Goal: Obtain resource: Obtain resource

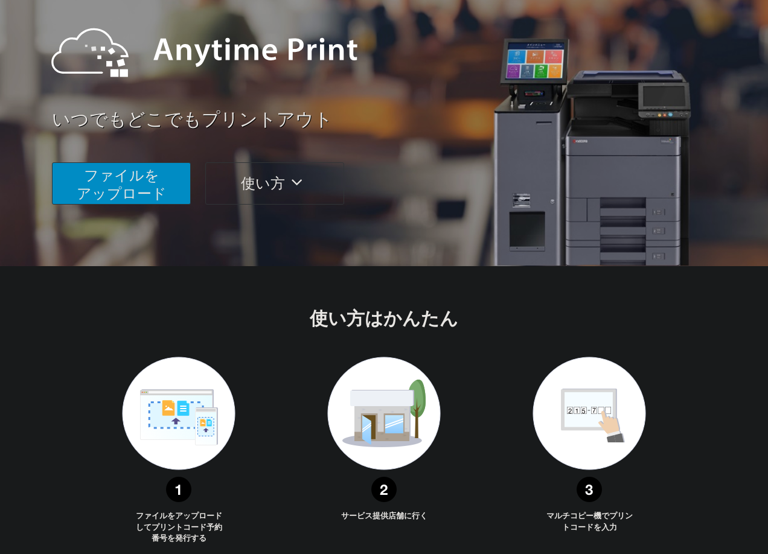
scroll to position [113, 0]
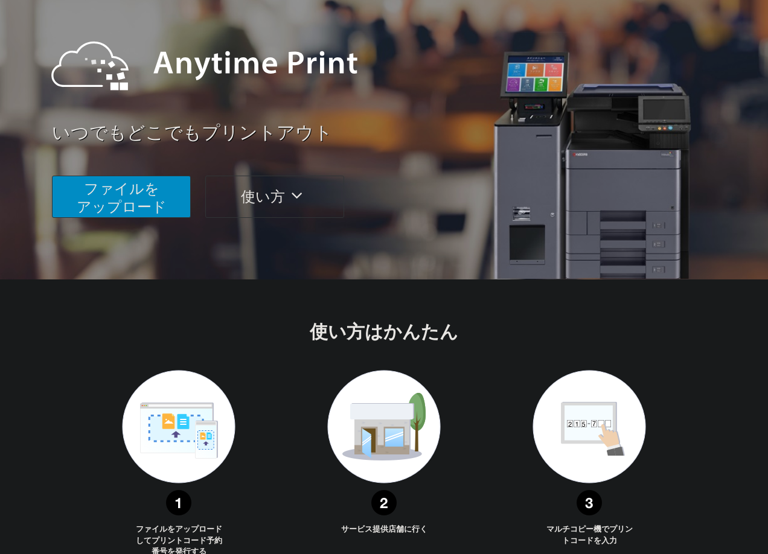
click at [104, 183] on span "ファイルを ​​アップロード" at bounding box center [122, 197] width 90 height 34
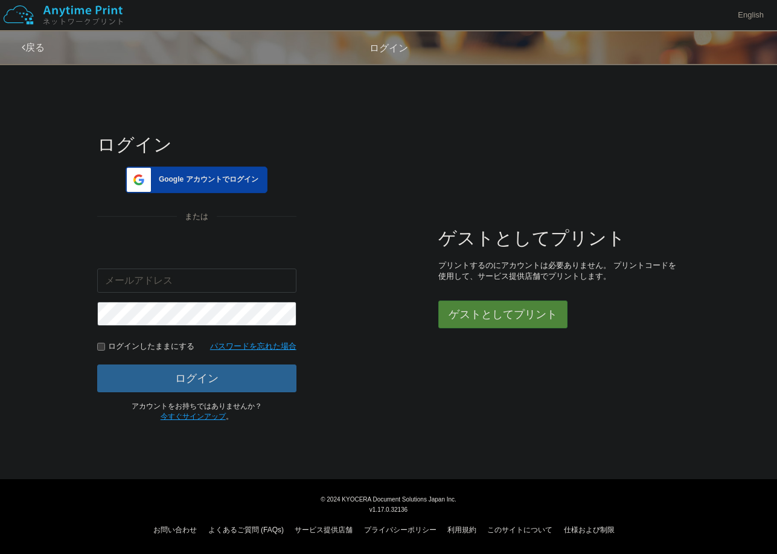
click at [239, 170] on div "Google アカウントでログイン" at bounding box center [197, 180] width 142 height 27
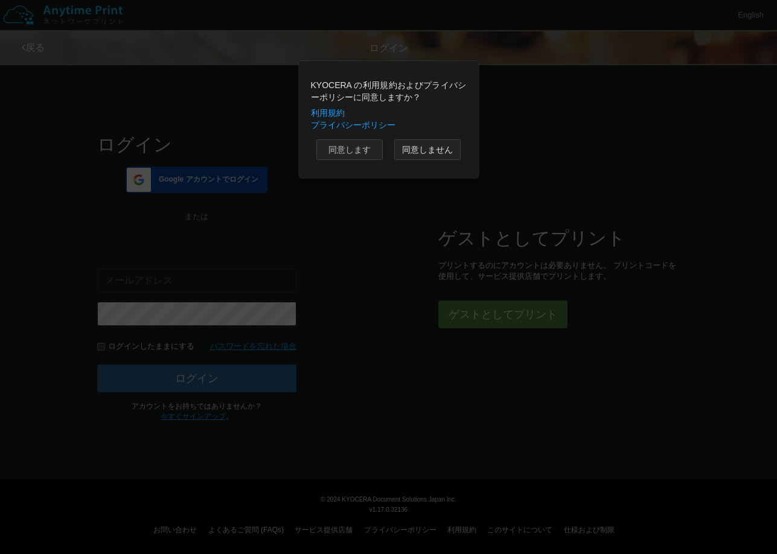
click at [365, 144] on button "同意します" at bounding box center [349, 149] width 66 height 21
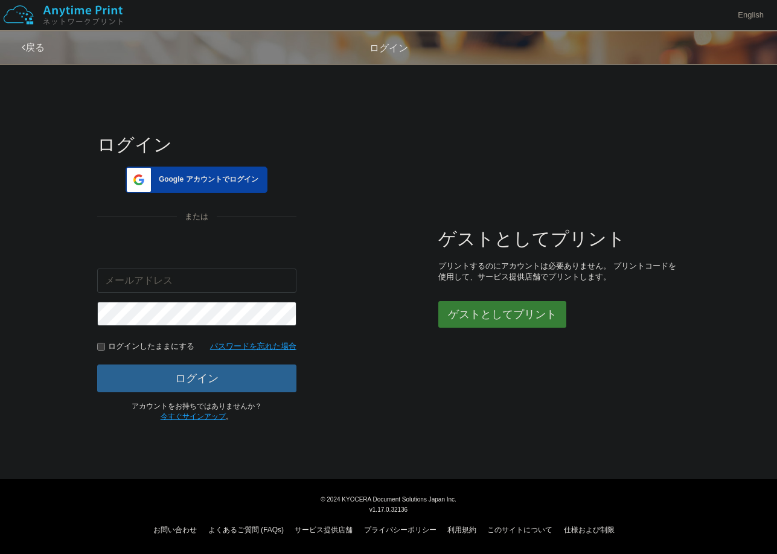
click at [464, 318] on button "ゲストとしてプリント" at bounding box center [502, 314] width 128 height 27
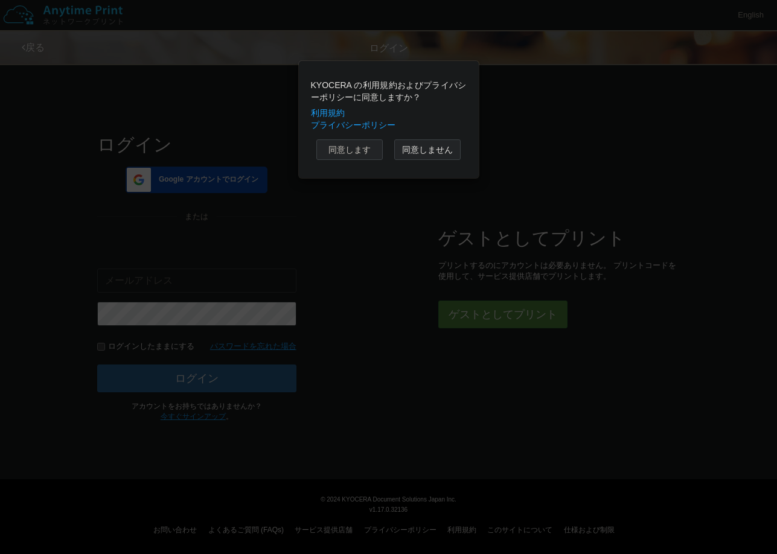
click at [363, 156] on button "同意します" at bounding box center [349, 149] width 66 height 21
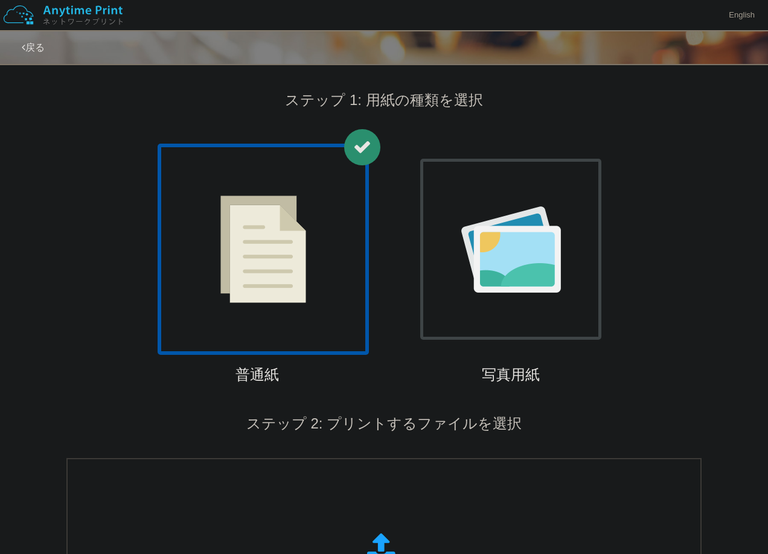
click at [331, 246] on div at bounding box center [263, 249] width 211 height 211
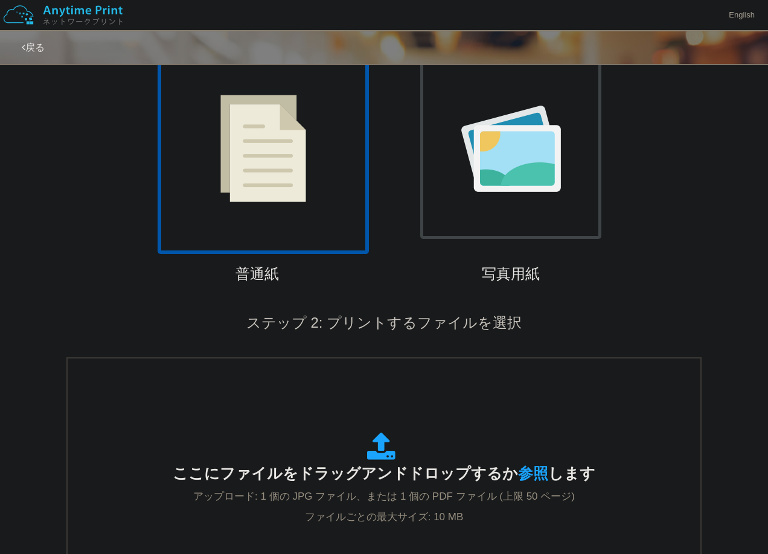
scroll to position [201, 0]
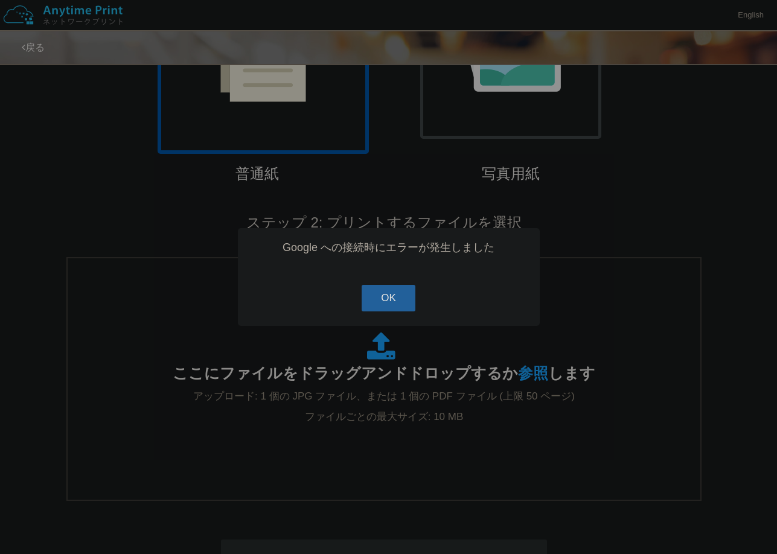
click at [396, 296] on button "OK" at bounding box center [389, 298] width 54 height 27
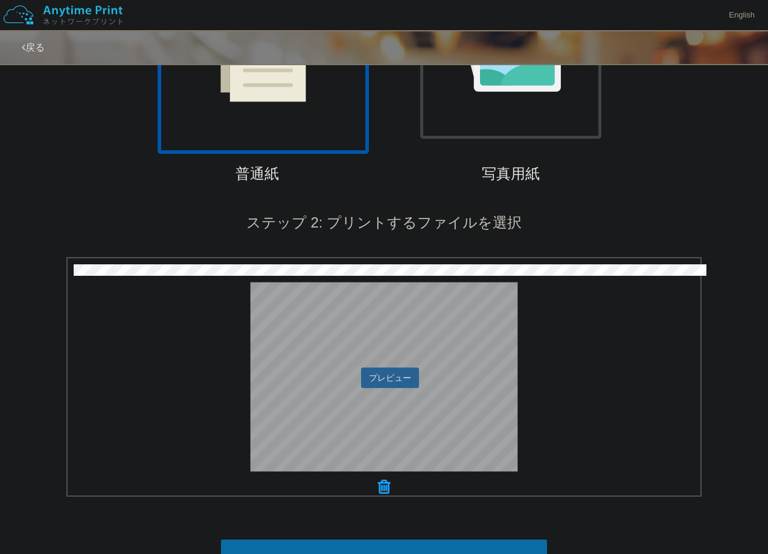
scroll to position [302, 0]
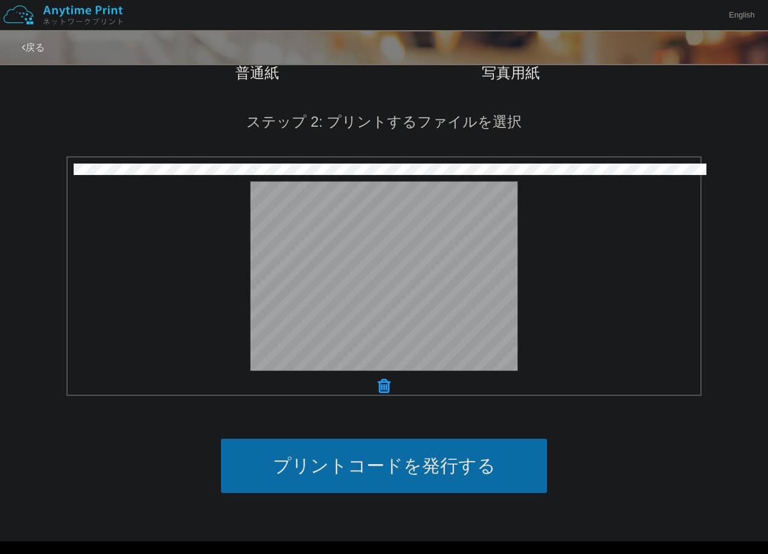
click at [438, 464] on button "プリントコードを発行する" at bounding box center [384, 466] width 326 height 54
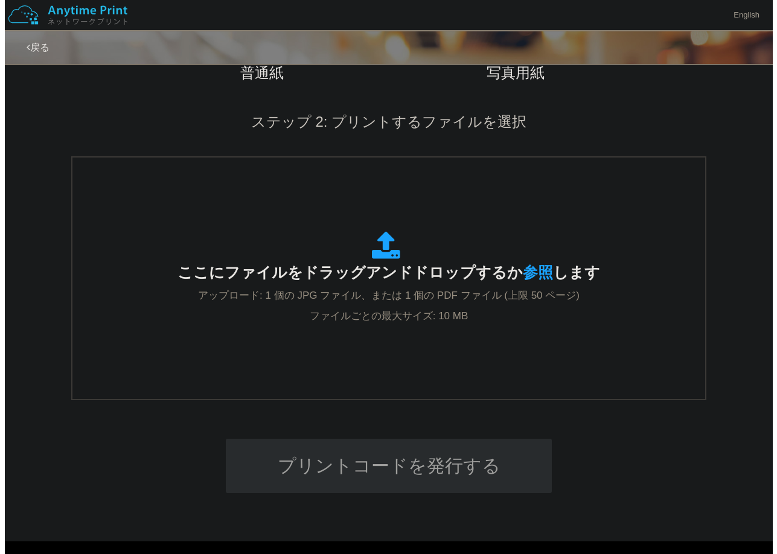
scroll to position [0, 0]
